Goal: Information Seeking & Learning: Learn about a topic

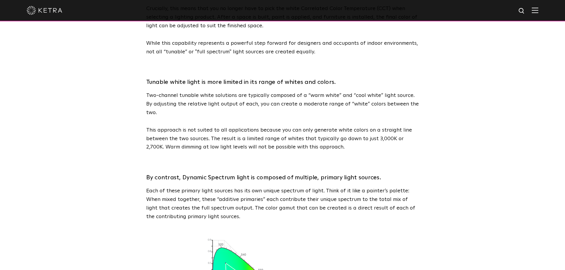
scroll to position [237, 0]
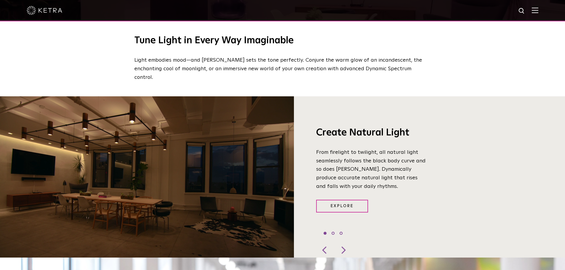
scroll to position [445, 0]
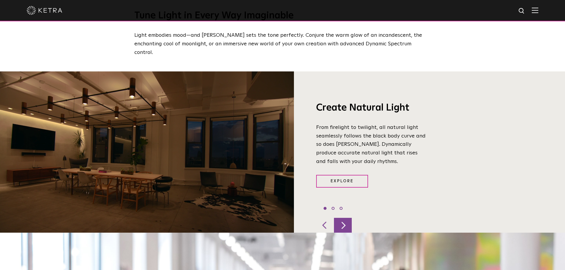
click at [347, 218] on div at bounding box center [343, 225] width 18 height 15
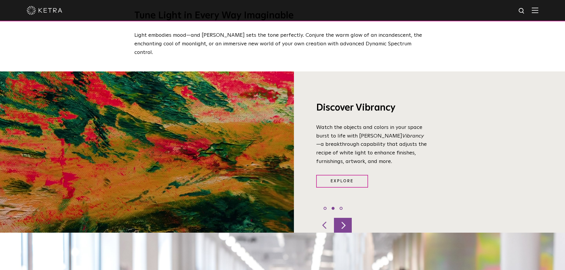
click at [347, 218] on div at bounding box center [343, 225] width 18 height 15
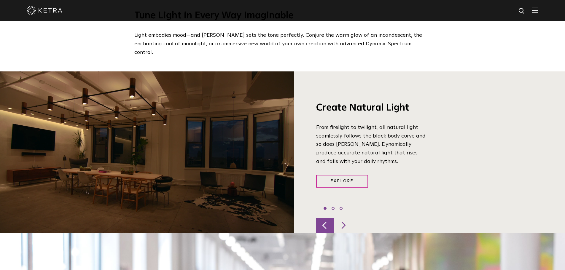
click at [323, 219] on div at bounding box center [325, 225] width 18 height 15
click at [343, 219] on div at bounding box center [343, 225] width 18 height 15
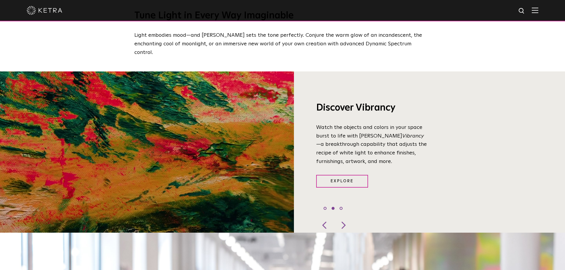
scroll to position [652, 0]
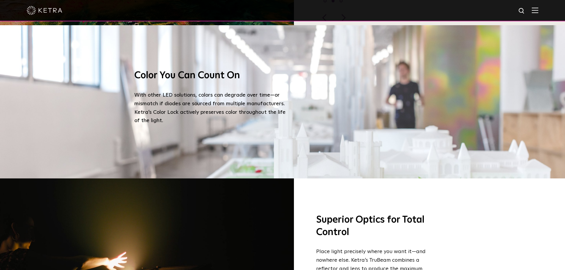
click at [506, 146] on div "Color You Can Count On With other LED solutions, colors can degrade over time—o…" at bounding box center [282, 101] width 565 height 153
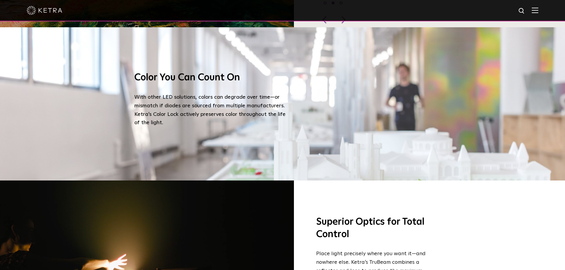
scroll to position [563, 0]
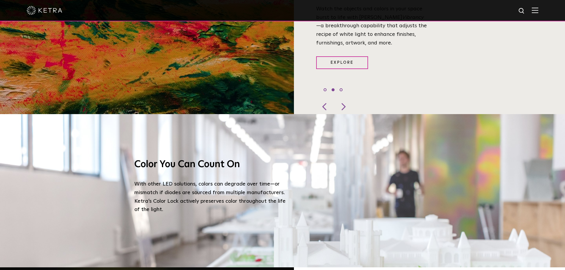
click at [283, 126] on div "Color You Can Count On With other LED solutions, colors can degrade over time—o…" at bounding box center [282, 190] width 296 height 153
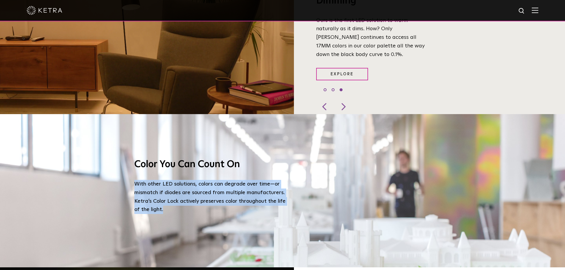
drag, startPoint x: 135, startPoint y: 174, endPoint x: 171, endPoint y: 202, distance: 45.8
click at [171, 202] on p "With other LED solutions, colors can degrade over time—or mismatch if diodes ar…" at bounding box center [211, 197] width 154 height 34
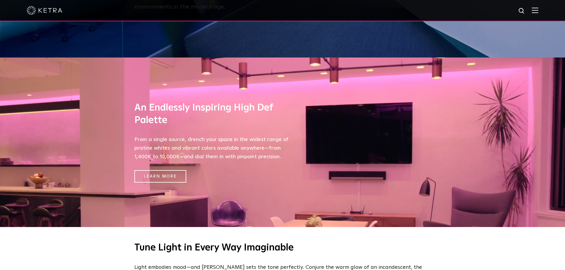
scroll to position [208, 0]
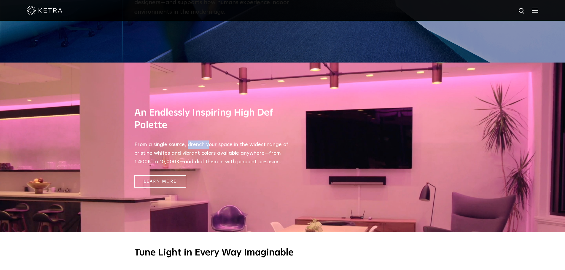
drag, startPoint x: 187, startPoint y: 144, endPoint x: 208, endPoint y: 144, distance: 21.3
click at [208, 144] on p "From a single source, drench your space in the widest range of pristine whites …" at bounding box center [211, 153] width 154 height 25
click at [170, 183] on link "Learn More" at bounding box center [160, 181] width 52 height 13
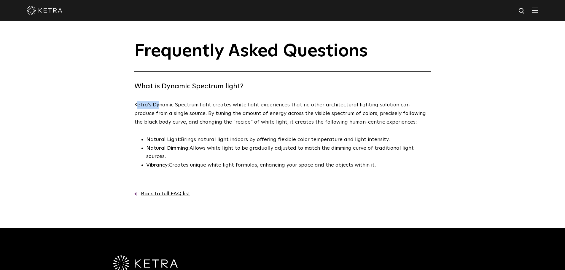
drag, startPoint x: 136, startPoint y: 106, endPoint x: 158, endPoint y: 106, distance: 21.9
click at [158, 106] on p "Ketra’s Dynamic Spectrum light creates white light experiences that no other ar…" at bounding box center [281, 113] width 294 height 25
click at [149, 107] on p "Ketra’s Dynamic Spectrum light creates white light experiences that no other ar…" at bounding box center [281, 113] width 294 height 25
drag, startPoint x: 133, startPoint y: 106, endPoint x: 274, endPoint y: 109, distance: 140.9
click at [274, 109] on div "Frequently Asked Questions What is Dynamic Spectrum light? Ketra’s Dynamic Spec…" at bounding box center [282, 120] width 308 height 157
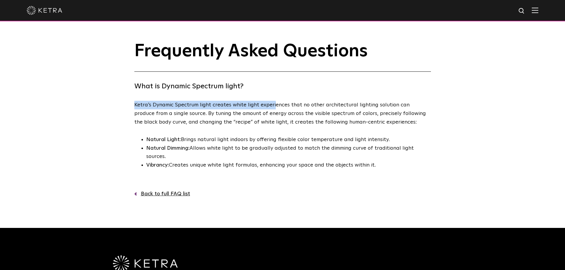
click at [165, 106] on p "Ketra’s Dynamic Spectrum light creates white light experiences that no other ar…" at bounding box center [281, 113] width 294 height 25
drag, startPoint x: 153, startPoint y: 106, endPoint x: 199, endPoint y: 105, distance: 46.3
click at [199, 105] on p "Ketra’s Dynamic Spectrum light creates white light experiences that no other ar…" at bounding box center [281, 113] width 294 height 25
copy p "Dynamic Spectrum"
drag, startPoint x: 131, startPoint y: 107, endPoint x: 134, endPoint y: 106, distance: 3.3
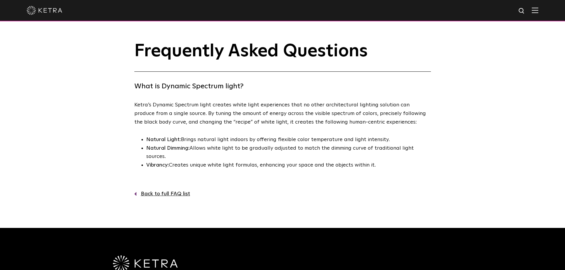
click at [131, 107] on div "Frequently Asked Questions What is Dynamic Spectrum light? Ketra’s Dynamic Spec…" at bounding box center [282, 120] width 308 height 157
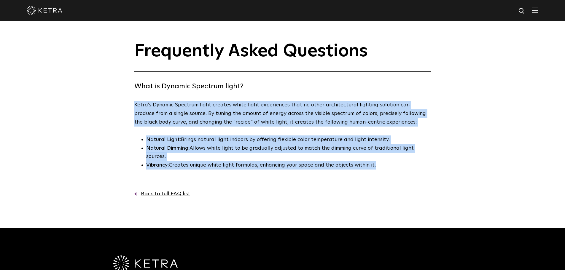
drag, startPoint x: 132, startPoint y: 105, endPoint x: 438, endPoint y: 162, distance: 311.2
click at [438, 162] on div "Frequently Asked Questions What is Dynamic Spectrum light? Ketra’s Dynamic Spec…" at bounding box center [282, 120] width 565 height 157
copy div "Ketra’s Dynamic Spectrum light creates white light experiences that no other ar…"
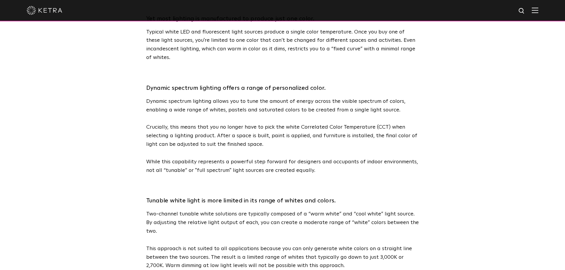
scroll to position [630, 0]
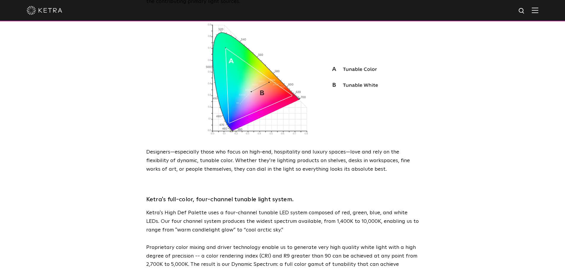
click at [263, 209] on p "Ketra's High Def Palette uses a four-channel tunable LED system composed of red…" at bounding box center [282, 221] width 273 height 25
click at [298, 243] on p "Proprietary color mixing and driver technology enable us to generate very high …" at bounding box center [282, 260] width 273 height 34
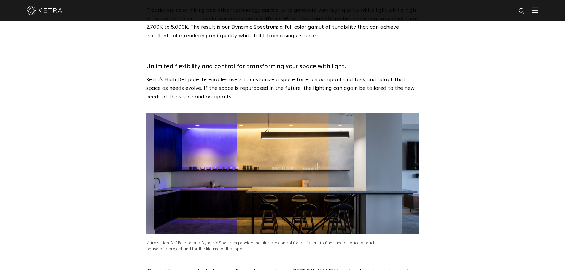
scroll to position [957, 0]
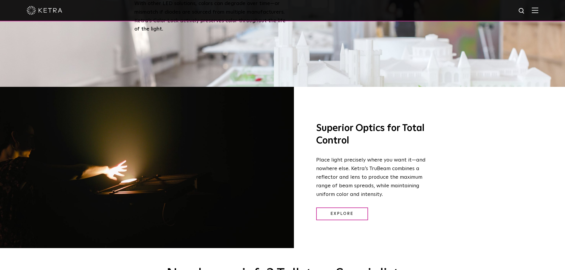
scroll to position [741, 0]
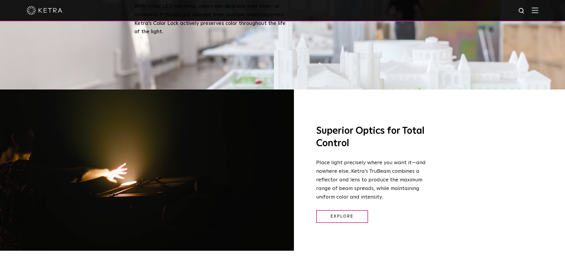
drag, startPoint x: 199, startPoint y: 151, endPoint x: 164, endPoint y: 137, distance: 37.5
click at [164, 137] on div at bounding box center [147, 174] width 294 height 169
click at [119, 165] on div at bounding box center [147, 174] width 294 height 169
drag, startPoint x: 119, startPoint y: 165, endPoint x: 140, endPoint y: 163, distance: 21.1
click at [140, 163] on div at bounding box center [147, 174] width 294 height 169
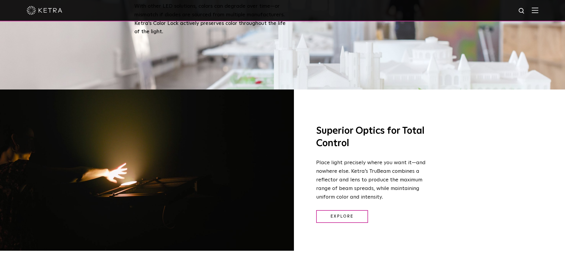
click at [374, 159] on p "Place light precisely where you want it—and nowhere else. Ketra’s TruBeam combi…" at bounding box center [371, 180] width 111 height 43
drag, startPoint x: 316, startPoint y: 154, endPoint x: 351, endPoint y: 155, distance: 34.4
click at [351, 159] on p "Place light precisely where you want it—and nowhere else. Ketra’s TruBeam combi…" at bounding box center [371, 180] width 111 height 43
click at [392, 165] on p "Place light precisely where you want it—and nowhere else. Ketra’s TruBeam combi…" at bounding box center [371, 180] width 111 height 43
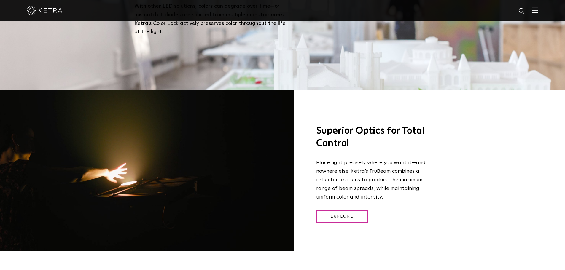
click at [382, 189] on p "Place light precisely where you want it—and nowhere else. Ketra’s TruBeam combi…" at bounding box center [371, 180] width 111 height 43
drag, startPoint x: 382, startPoint y: 189, endPoint x: 332, endPoint y: 186, distance: 49.9
click at [333, 186] on p "Place light precisely where you want it—and nowhere else. Ketra’s TruBeam combi…" at bounding box center [371, 180] width 111 height 43
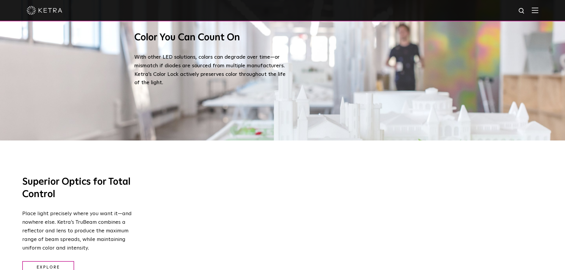
scroll to position [1079, 0]
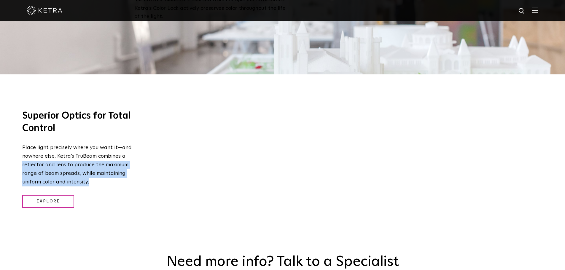
drag, startPoint x: 22, startPoint y: 157, endPoint x: 90, endPoint y: 173, distance: 70.5
click at [90, 173] on div "Superior Optics for Total Control Place light precisely where you want it—and n…" at bounding box center [69, 158] width 138 height 169
copy p "reflector and lens to produce the maximum range of beam spreads, while maintain…"
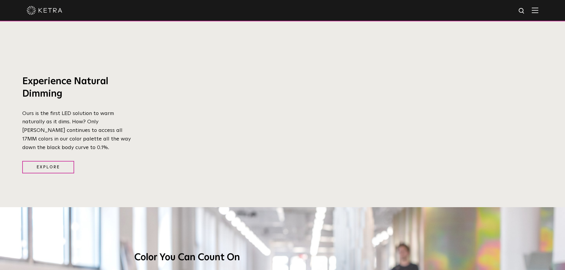
scroll to position [782, 0]
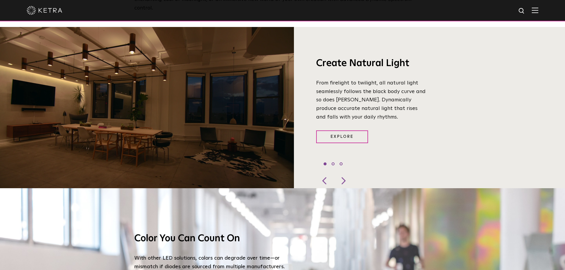
scroll to position [576, 0]
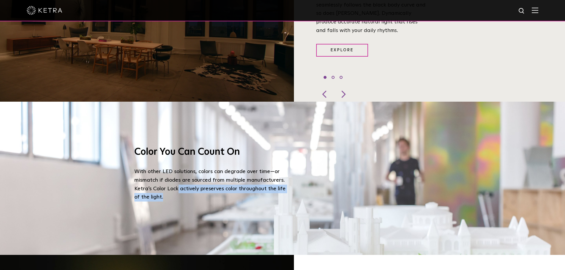
drag, startPoint x: 178, startPoint y: 181, endPoint x: 177, endPoint y: 188, distance: 7.5
click at [177, 188] on p "With other LED solutions, colors can degrade over time—or mismatch if diodes ar…" at bounding box center [211, 185] width 154 height 34
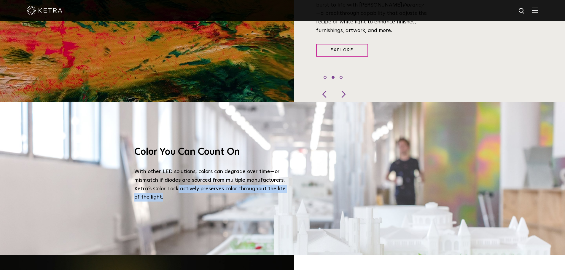
copy p "actively preserves color throughout the life of the light."
click at [179, 192] on p "With other LED solutions, colors can degrade over time—or mismatch if diodes ar…" at bounding box center [211, 185] width 154 height 34
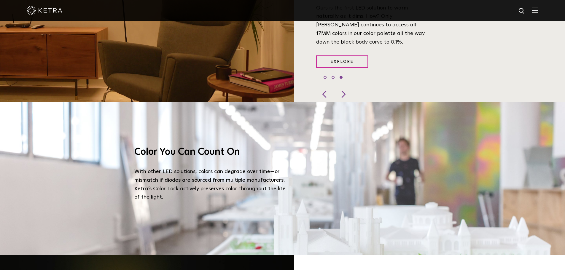
scroll to position [250, 0]
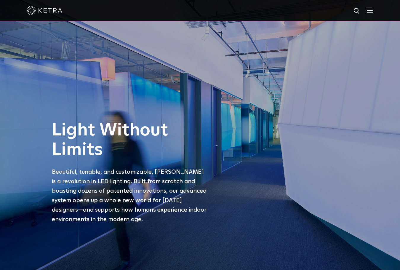
click at [374, 11] on img at bounding box center [370, 10] width 7 height 6
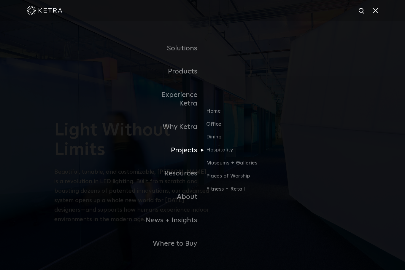
click at [183, 144] on link "Projects" at bounding box center [172, 150] width 61 height 23
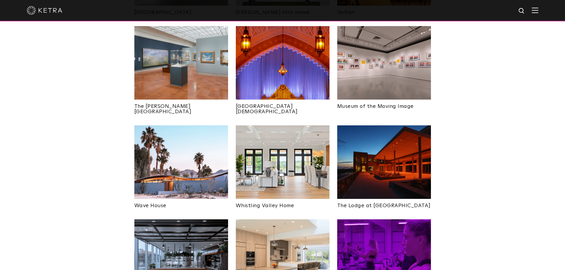
scroll to position [741, 0]
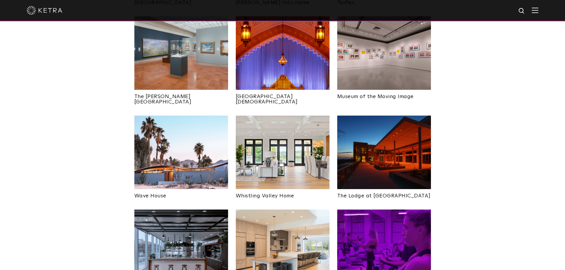
click at [378, 119] on img at bounding box center [384, 153] width 94 height 74
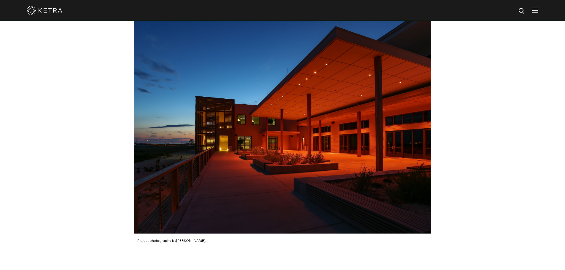
scroll to position [1008, 0]
